Goal: Task Accomplishment & Management: Use online tool/utility

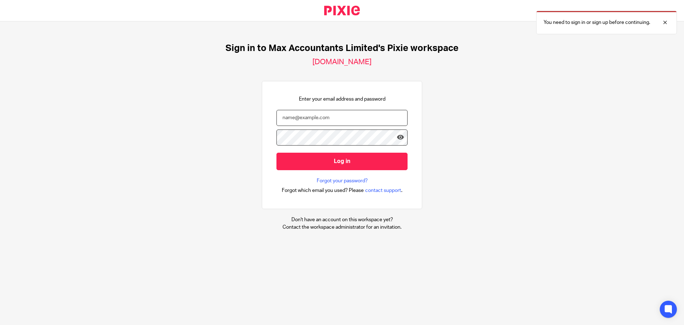
type input "tom@maxaccountants.co.uk"
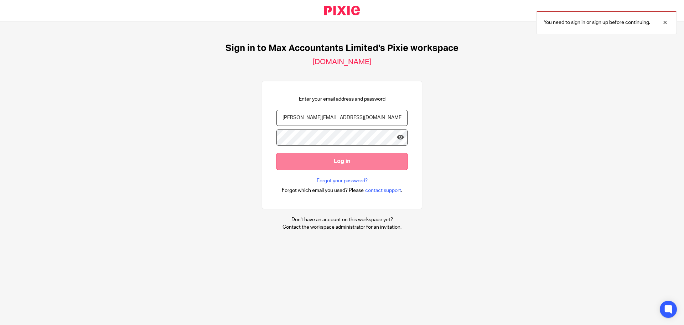
click at [327, 161] on input "Log in" at bounding box center [342, 161] width 131 height 17
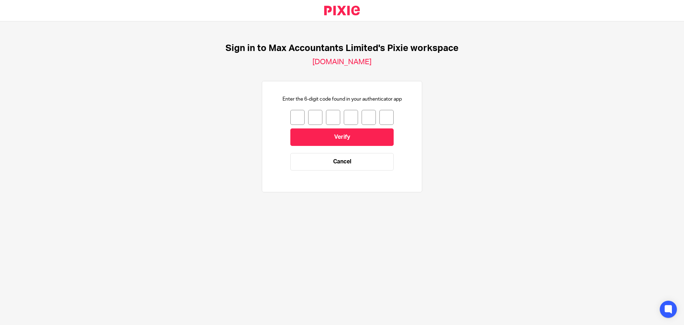
click at [292, 115] on input "number" at bounding box center [297, 117] width 14 height 15
type input "3"
type input "1"
type input "4"
type input "7"
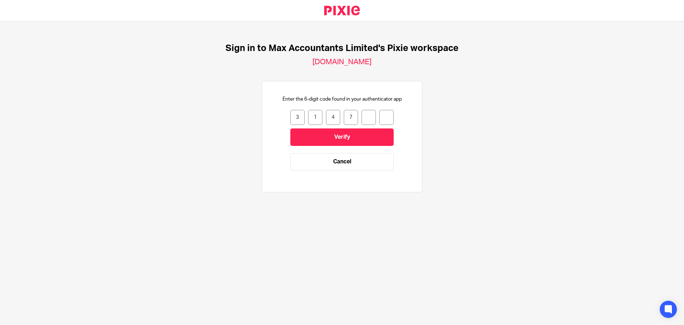
type input "5"
type input "0"
click at [317, 145] on input "Verify" at bounding box center [341, 136] width 103 height 17
click at [297, 115] on input "number" at bounding box center [297, 117] width 14 height 15
type input "8"
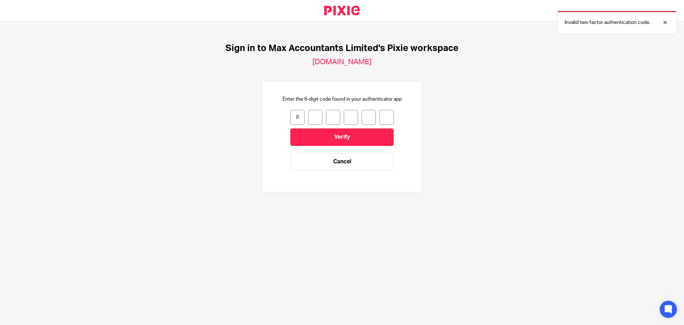
type input "9"
type input "8"
type input "4"
type input "3"
type input "9"
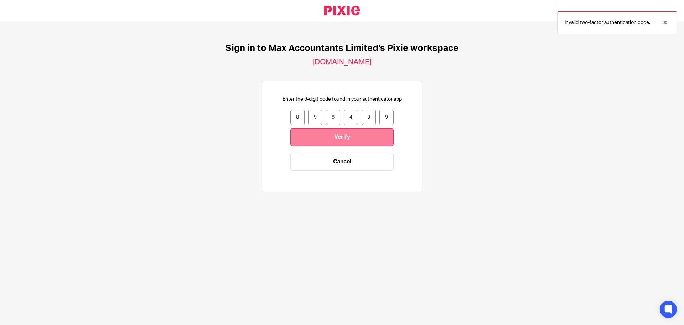
click at [329, 138] on input "Verify" at bounding box center [341, 136] width 103 height 17
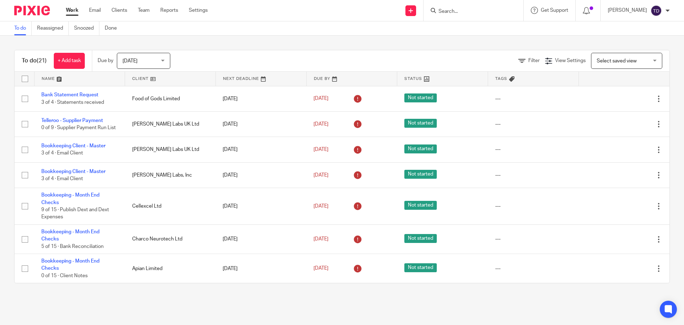
click at [37, 10] on img at bounding box center [32, 11] width 36 height 10
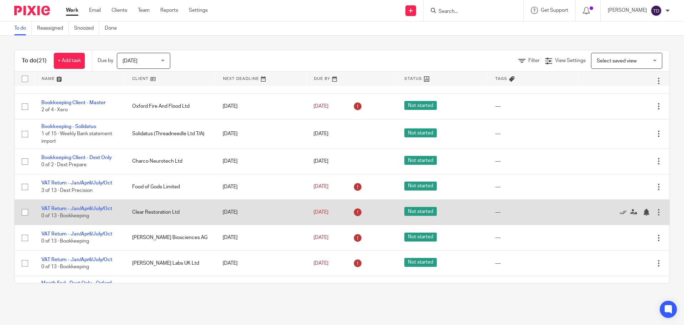
scroll to position [162, 0]
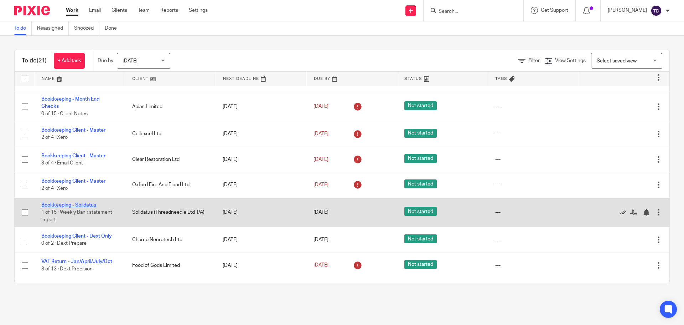
click at [85, 207] on link "Bookkeeping - Solidatus" at bounding box center [68, 204] width 55 height 5
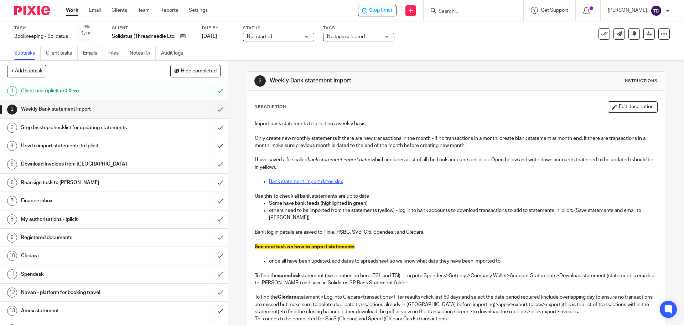
click at [331, 180] on link "Bank statement import dates.xlsx" at bounding box center [306, 181] width 74 height 5
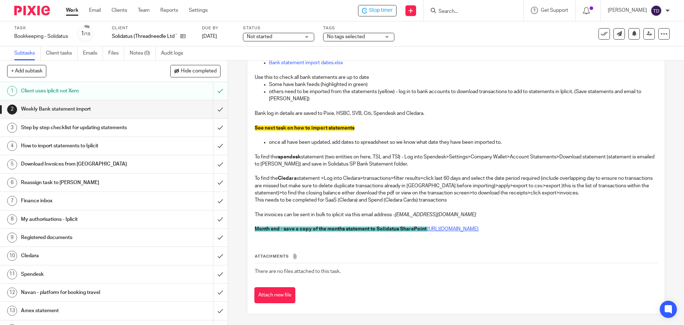
click at [428, 226] on link "https://threadneedletech.sharepoint.com/sites/Accounting/Shared%20Documents/For…" at bounding box center [453, 228] width 51 height 5
drag, startPoint x: 187, startPoint y: 38, endPoint x: 184, endPoint y: 37, distance: 3.7
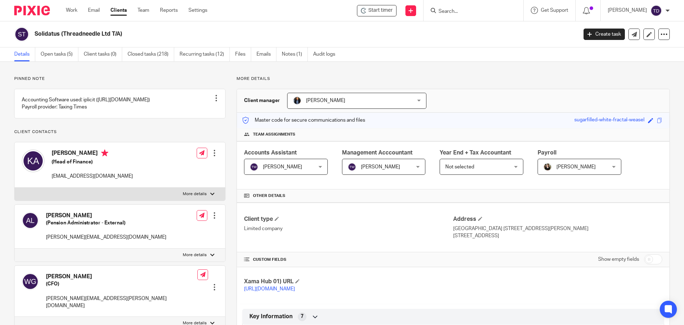
click at [60, 47] on div "Solidatus (Threadneedle Ltd T/A) Create task Update from Companies House Export…" at bounding box center [342, 34] width 684 height 26
click at [60, 52] on link "Open tasks (5)" at bounding box center [60, 54] width 38 height 14
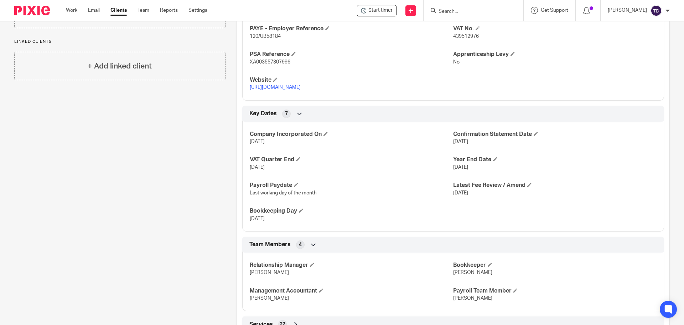
scroll to position [392, 0]
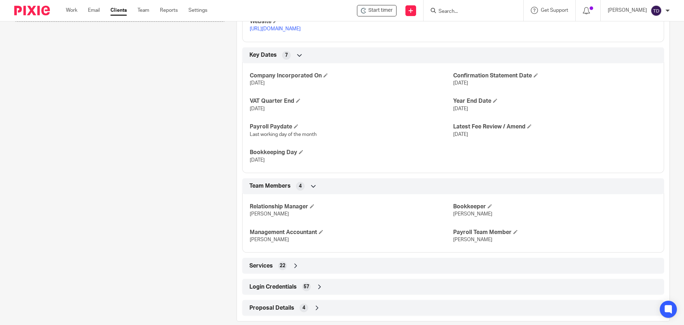
click at [280, 288] on span "Login Credentials" at bounding box center [273, 286] width 47 height 7
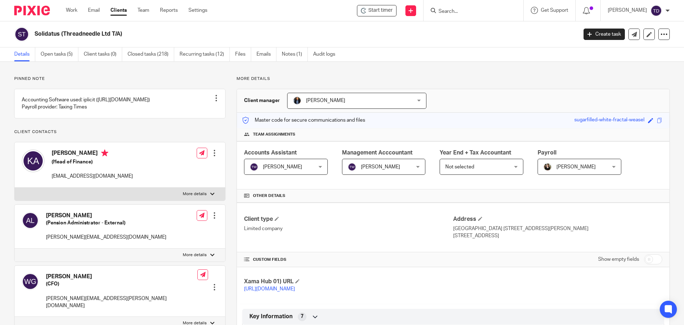
scroll to position [570, 0]
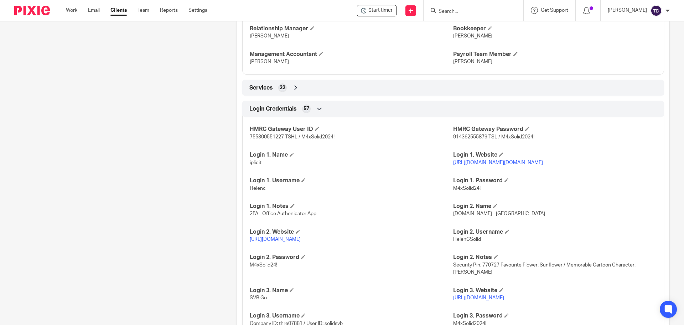
click at [479, 241] on p "HelenCSolid" at bounding box center [555, 239] width 204 height 7
drag, startPoint x: 477, startPoint y: 238, endPoint x: 450, endPoint y: 242, distance: 27.7
click at [453, 242] on span "HelenCSolid" at bounding box center [467, 239] width 28 height 5
copy span "HelenCSolid"
click at [279, 263] on p "M4xSolid24!" at bounding box center [352, 264] width 204 height 7
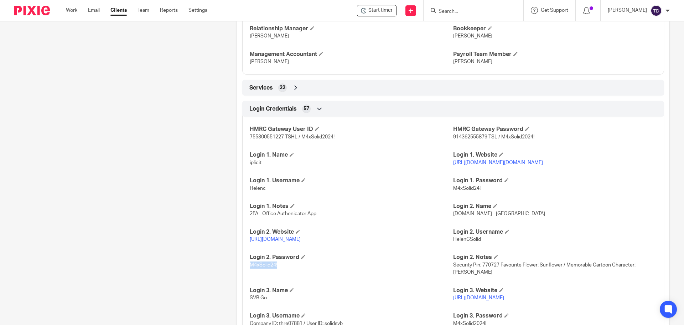
drag, startPoint x: 276, startPoint y: 263, endPoint x: 246, endPoint y: 266, distance: 30.1
copy span "M4xSolid24!"
